Goal: Find specific page/section: Find specific page/section

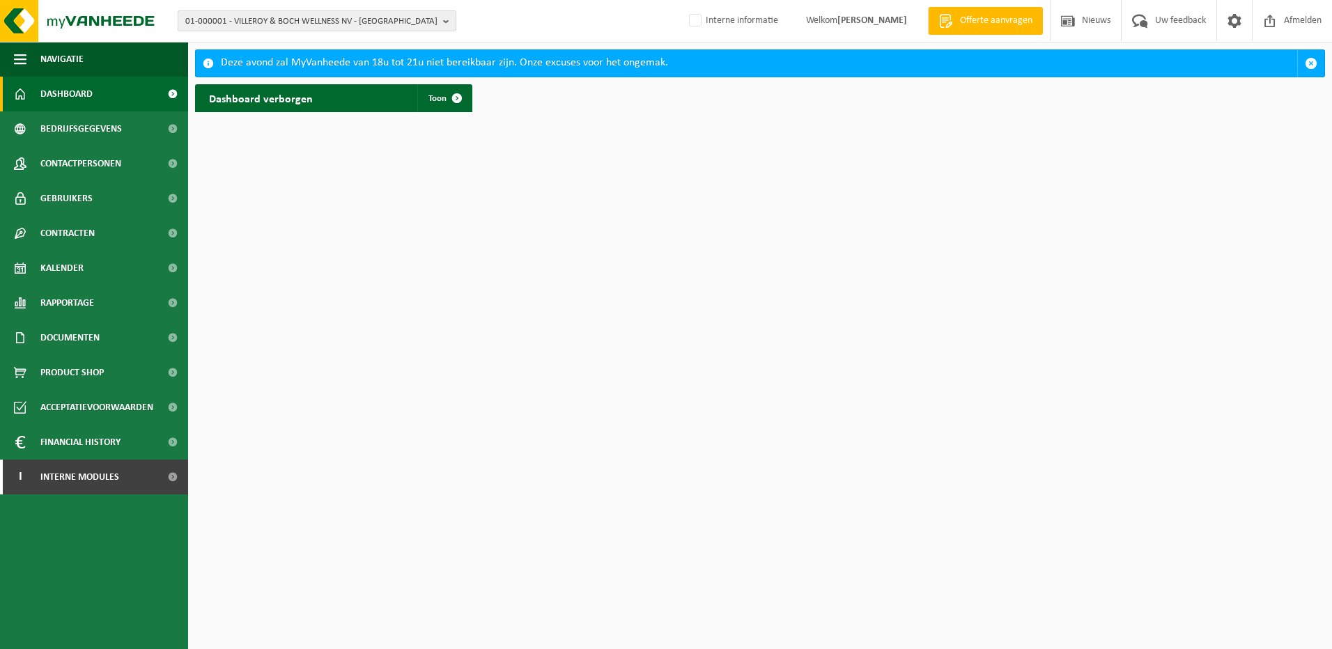
click at [259, 26] on span "01-000001 - VILLEROY & BOCH WELLNESS NV - [GEOGRAPHIC_DATA]" at bounding box center [311, 21] width 252 height 21
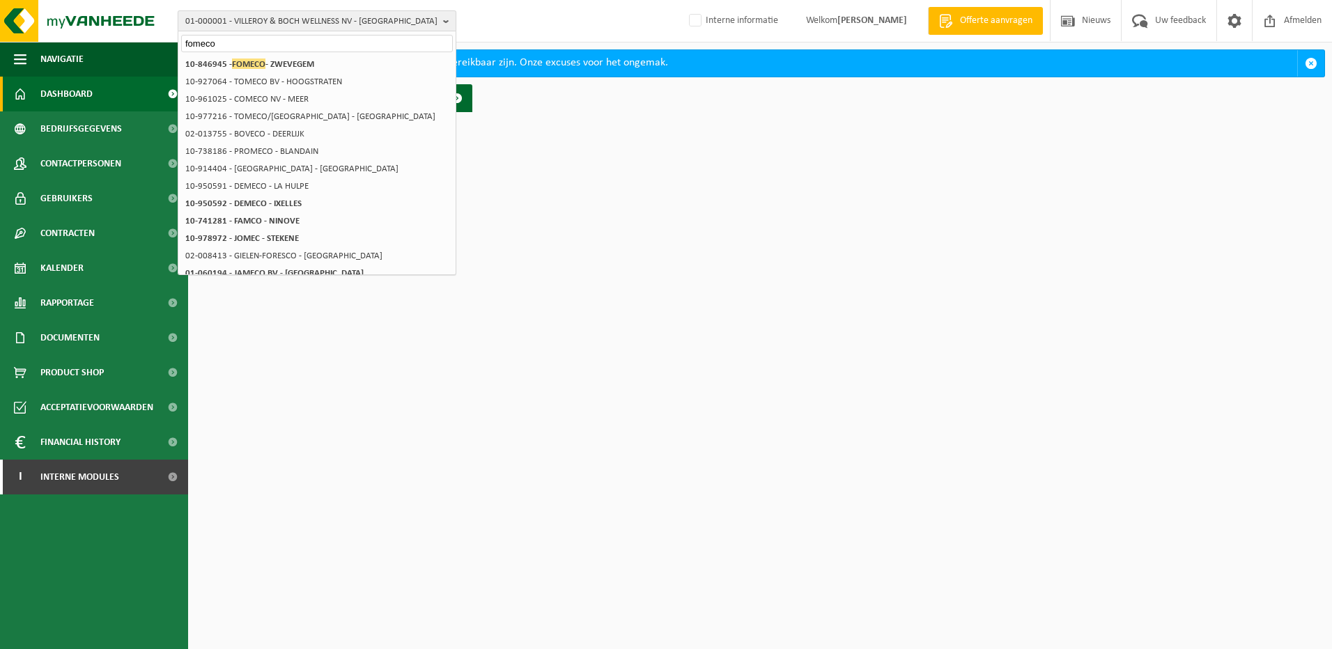
type input "fomeco"
click at [259, 26] on span "01-000001 - VILLEROY & BOCH WELLNESS NV - [GEOGRAPHIC_DATA]" at bounding box center [311, 21] width 252 height 21
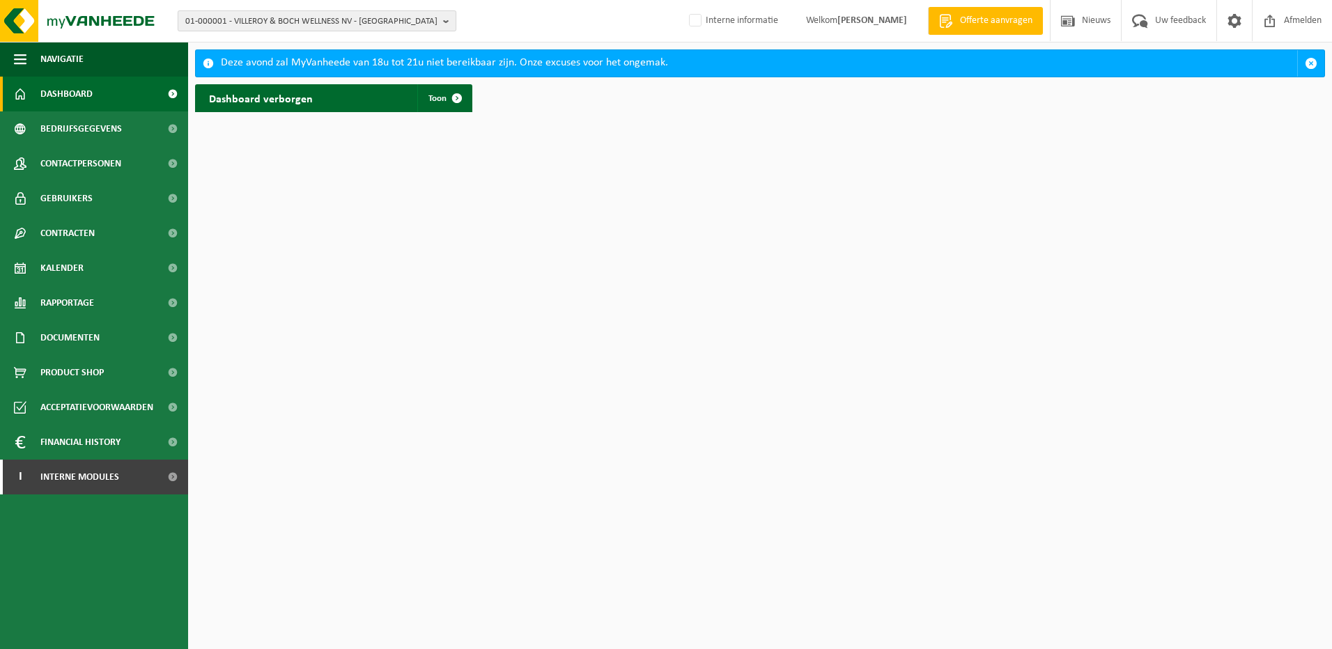
click at [242, 20] on span "01-000001 - VILLEROY & BOCH WELLNESS NV - [GEOGRAPHIC_DATA]" at bounding box center [311, 21] width 252 height 21
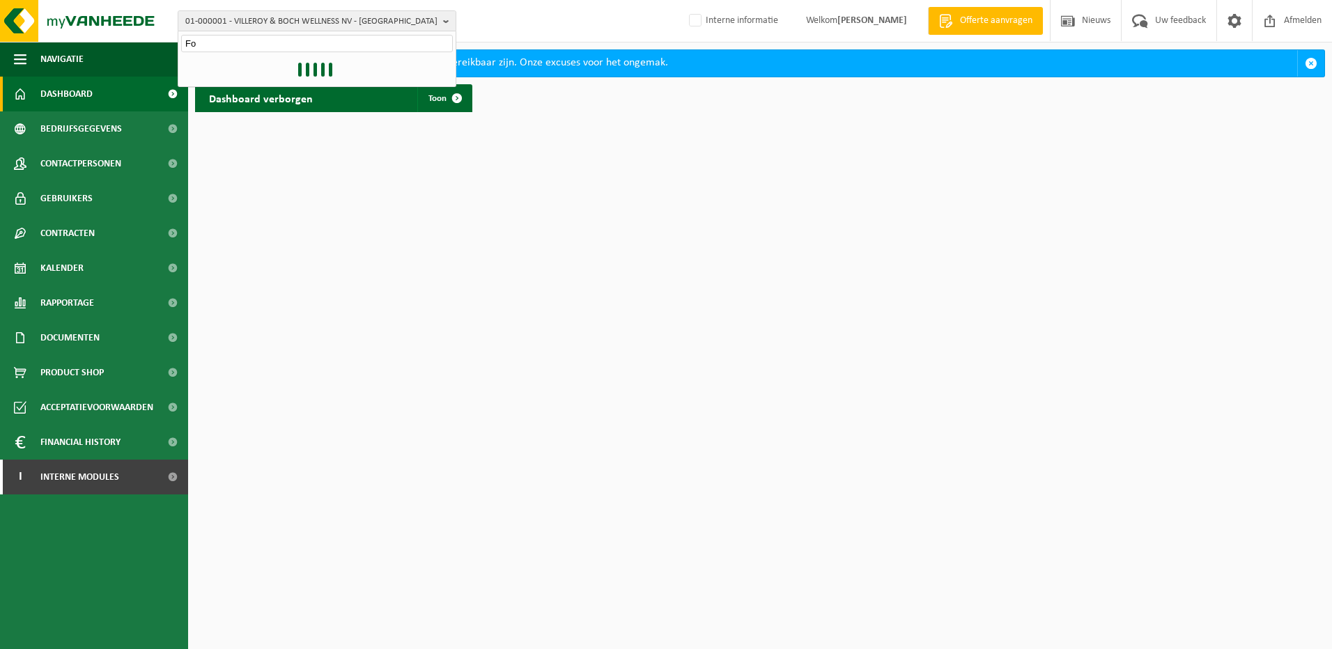
type input "F"
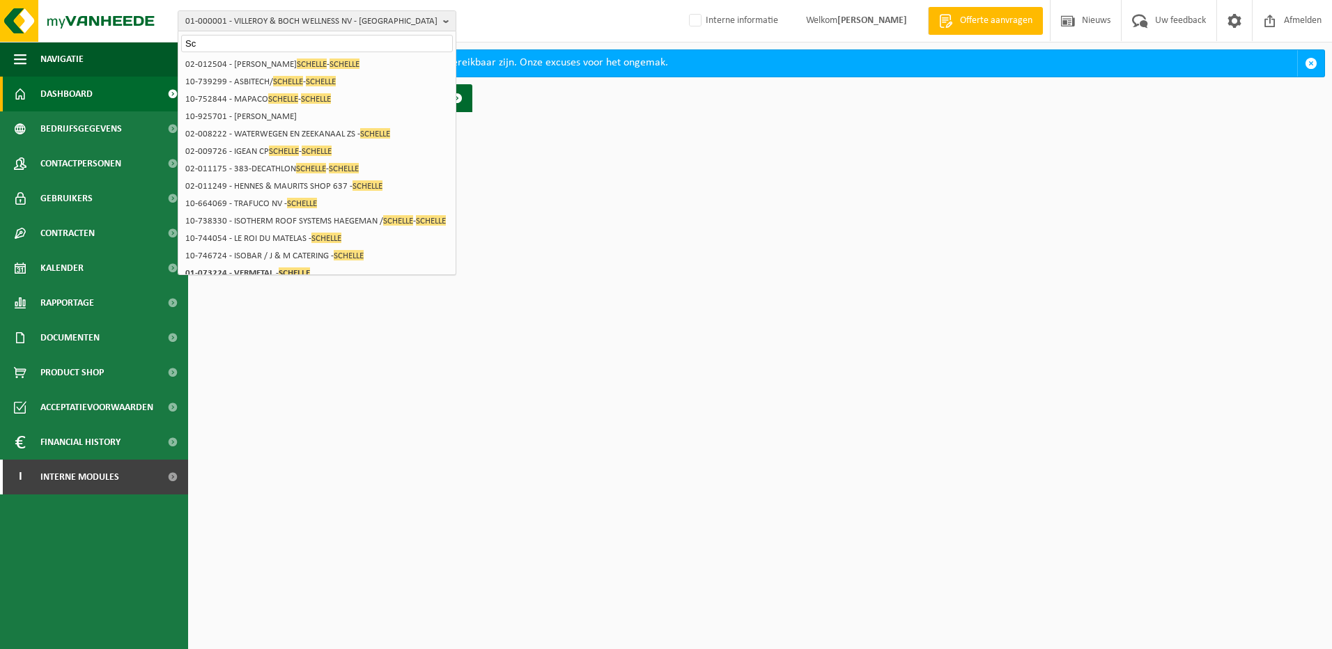
type input "S"
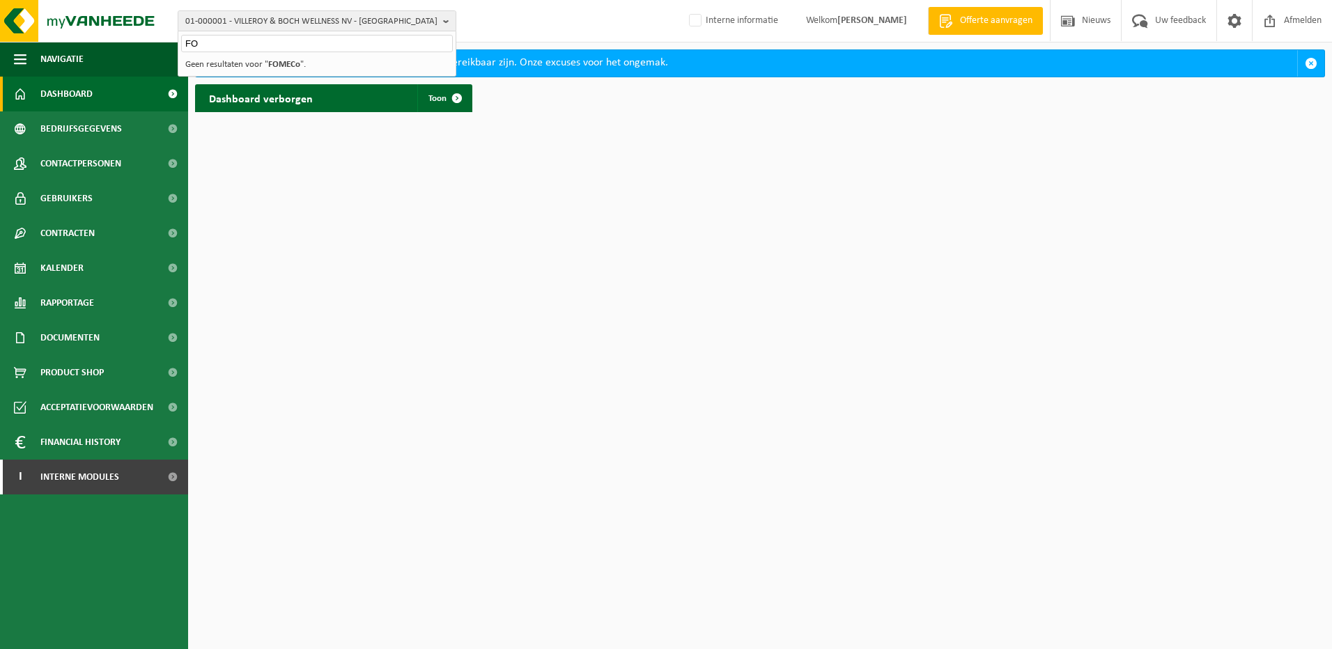
type input "F"
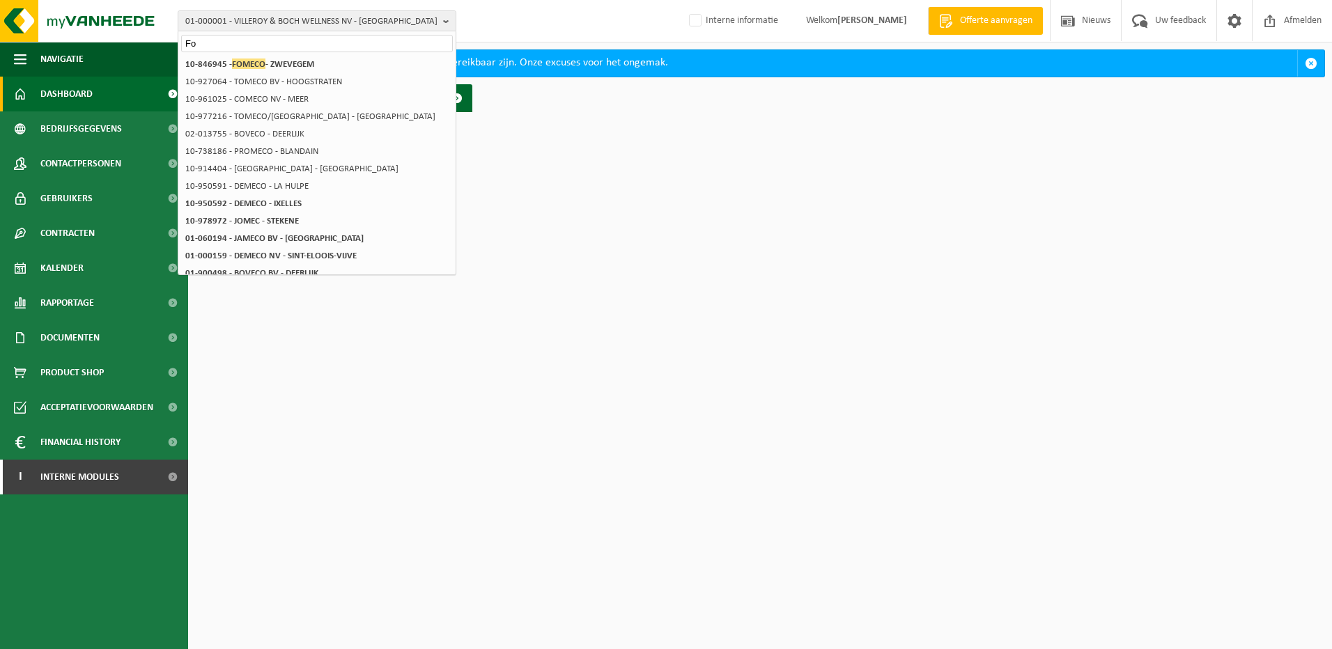
type input "F"
type input "f"
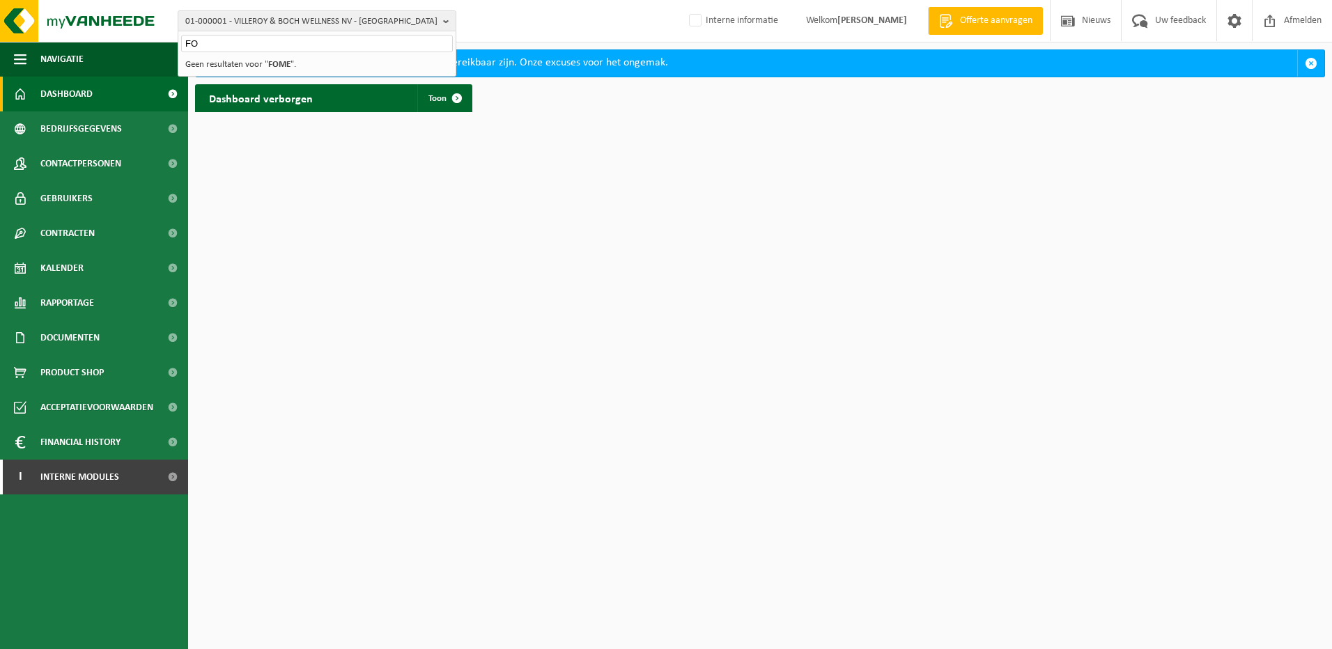
type input "F"
